Goal: Information Seeking & Learning: Understand process/instructions

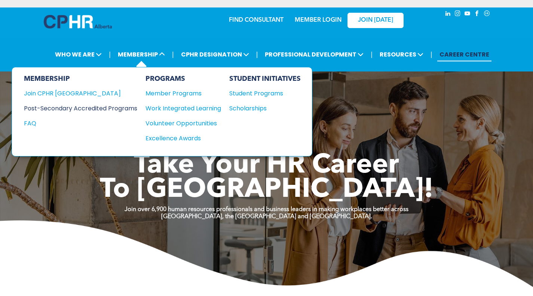
click at [122, 107] on div "Post-Secondary Accredited Programs" at bounding box center [75, 108] width 102 height 9
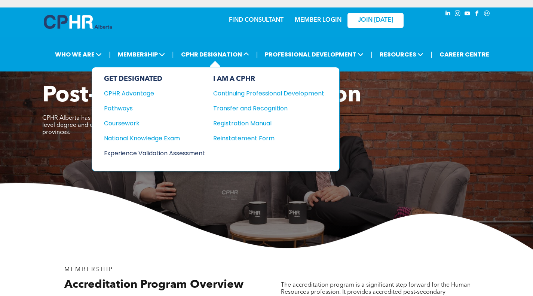
click at [179, 153] on div "Experience Validation Assessment" at bounding box center [149, 152] width 91 height 9
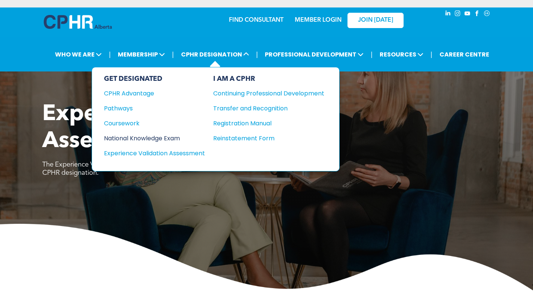
click at [172, 136] on div "National Knowledge Exam" at bounding box center [149, 137] width 91 height 9
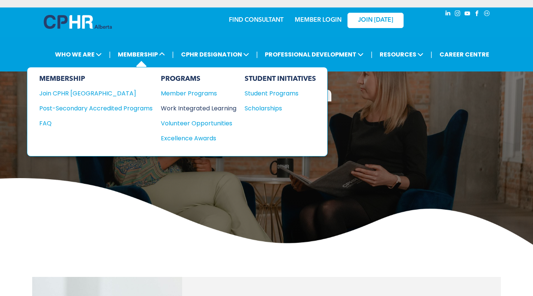
click at [185, 109] on div "Work Integrated Learning" at bounding box center [195, 108] width 68 height 9
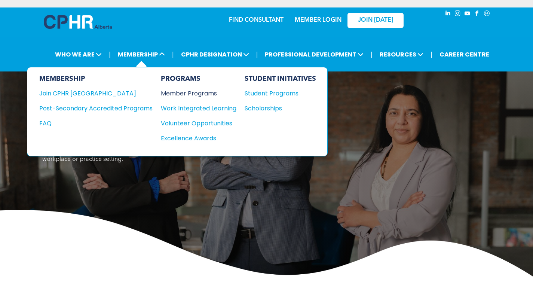
click at [191, 93] on div "Member Programs" at bounding box center [195, 93] width 68 height 9
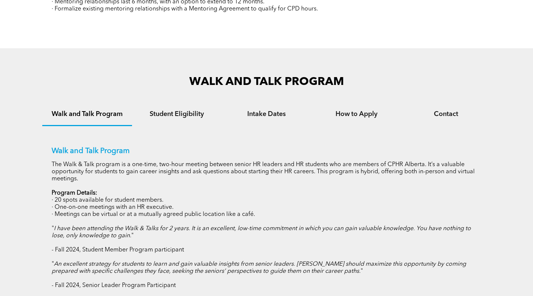
scroll to position [486, 0]
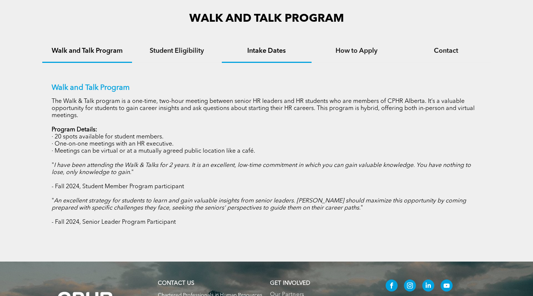
click at [265, 47] on div "Intake Dates" at bounding box center [267, 51] width 90 height 23
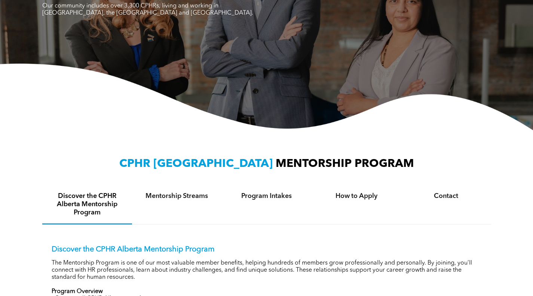
scroll to position [0, 0]
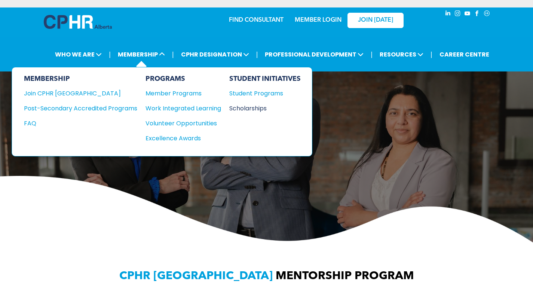
click at [237, 109] on div "Scholarships" at bounding box center [261, 108] width 64 height 9
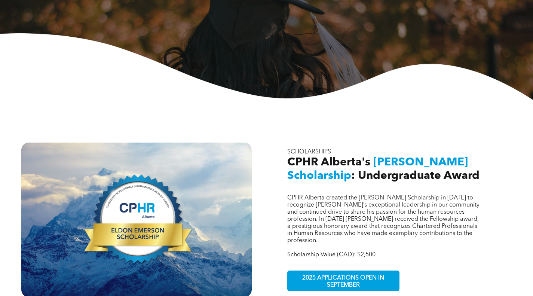
scroll to position [262, 0]
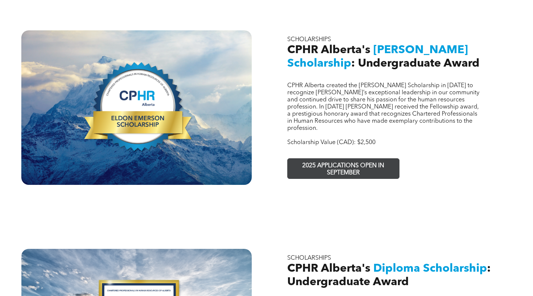
click at [341, 159] on span "2025 APPLICATIONS OPEN IN SEPTEMBER" at bounding box center [343, 170] width 109 height 22
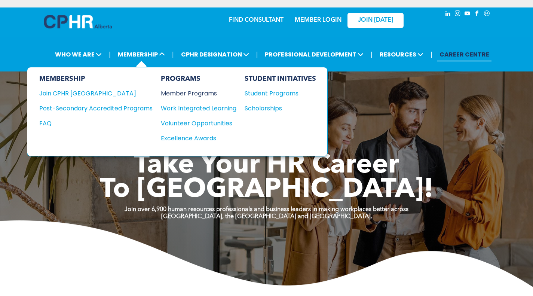
click at [171, 94] on div "Member Programs" at bounding box center [195, 93] width 68 height 9
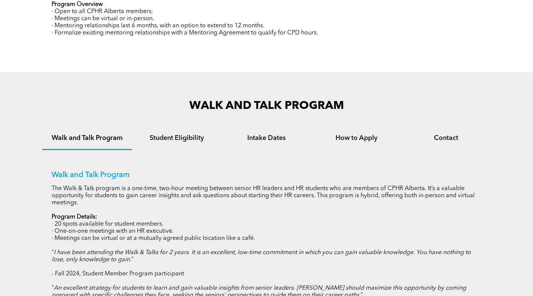
scroll to position [411, 0]
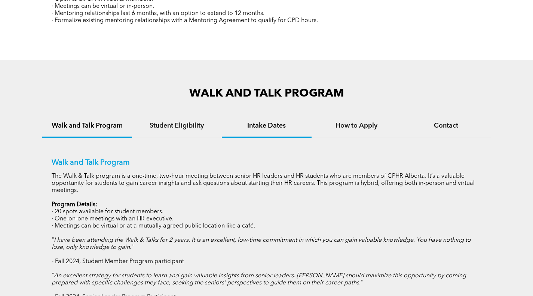
click at [257, 131] on div "Intake Dates" at bounding box center [267, 126] width 90 height 23
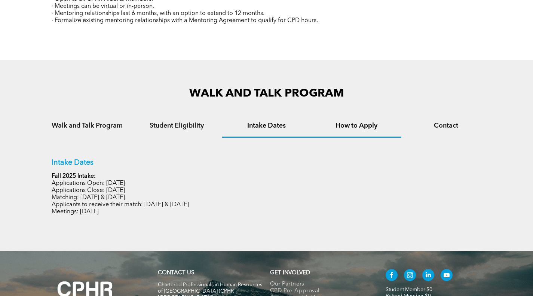
click at [364, 132] on div "How to Apply" at bounding box center [356, 126] width 90 height 23
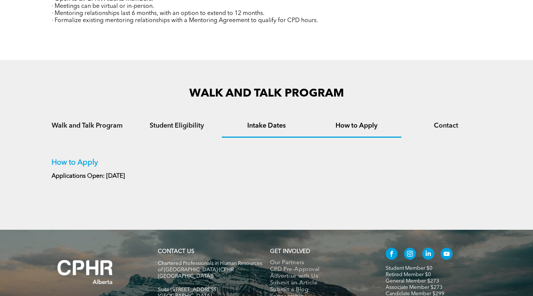
click at [276, 127] on h4 "Intake Dates" at bounding box center [266, 126] width 76 height 8
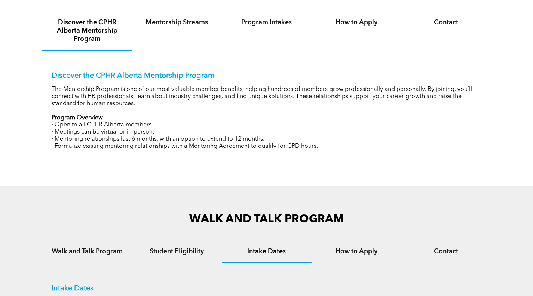
scroll to position [224, 0]
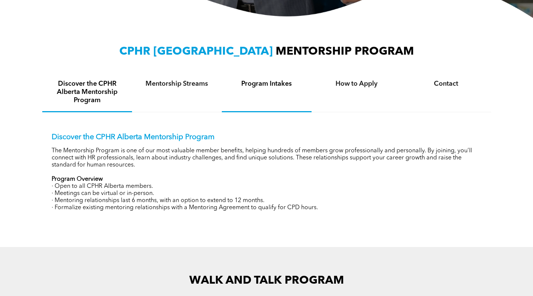
click at [280, 92] on div "Program Intakes" at bounding box center [267, 92] width 90 height 39
